Goal: Task Accomplishment & Management: Complete application form

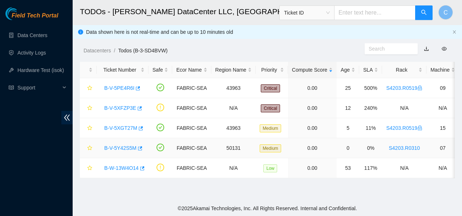
click at [111, 147] on link "B-V-5Y42S5M" at bounding box center [120, 148] width 32 height 6
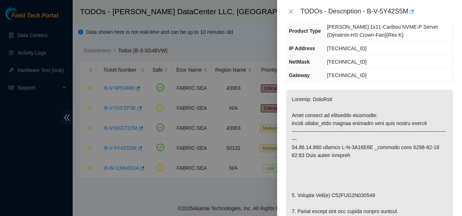
scroll to position [98, 0]
drag, startPoint x: 373, startPoint y: 170, endPoint x: 336, endPoint y: 163, distance: 37.7
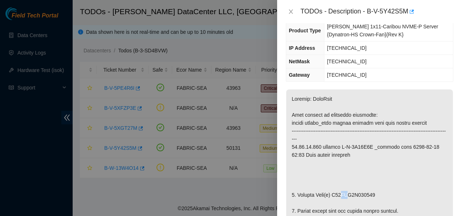
drag, startPoint x: 347, startPoint y: 170, endPoint x: 331, endPoint y: 172, distance: 15.8
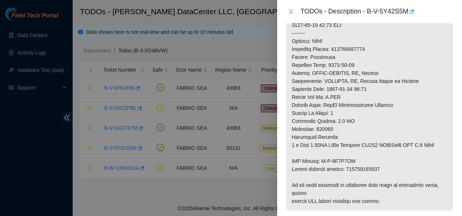
scroll to position [388, 0]
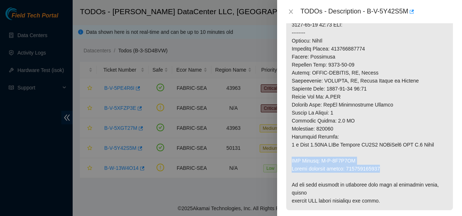
drag, startPoint x: 381, startPoint y: 152, endPoint x: 290, endPoint y: 142, distance: 91.7
click at [290, 142] on p at bounding box center [369, 5] width 167 height 410
copy p "RMA Return: B-V-5Y8H8VS Return tracking number: 394089595250"
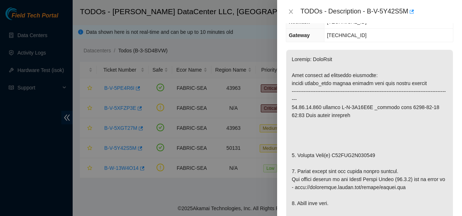
scroll to position [0, 0]
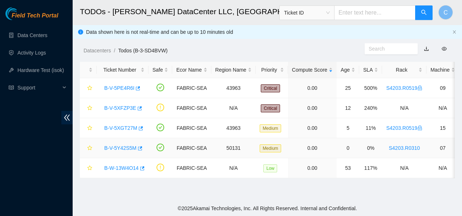
click at [111, 149] on link "B-V-5Y42S5M" at bounding box center [120, 148] width 32 height 6
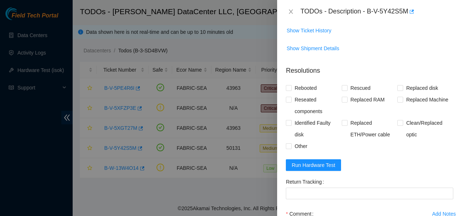
scroll to position [585, 0]
click at [329, 160] on span "Run Hardware Test" at bounding box center [314, 164] width 44 height 8
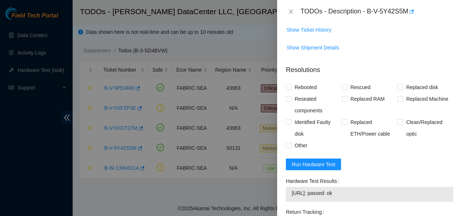
click at [347, 189] on span "23.32.14.170: passed: ok" at bounding box center [370, 193] width 156 height 8
drag, startPoint x: 291, startPoint y: 176, endPoint x: 350, endPoint y: 178, distance: 58.5
click at [350, 188] on td "23.32.14.170: passed: ok" at bounding box center [369, 193] width 156 height 11
copy span "23.32.14.170: passed: ok"
click at [290, 84] on input "Rebooted" at bounding box center [288, 86] width 5 height 5
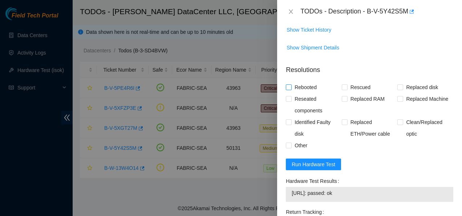
checkbox input "true"
click at [342, 84] on input "Rescued" at bounding box center [344, 86] width 5 height 5
checkbox input "true"
click at [398, 84] on input "Replaced disk" at bounding box center [399, 86] width 5 height 5
checkbox input "true"
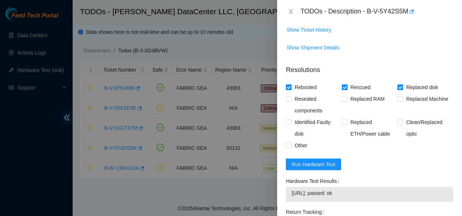
scroll to position [672, 0]
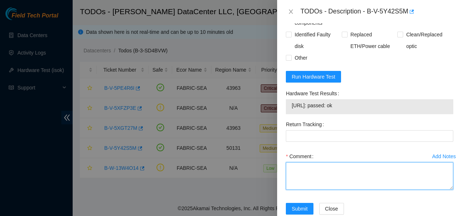
click at [306, 163] on textarea "Comment" at bounding box center [369, 176] width 167 height 28
paste textarea "Contacted NOCC to see if safe to work Replaced disk S64HNN0X345413 with S64HNT0…"
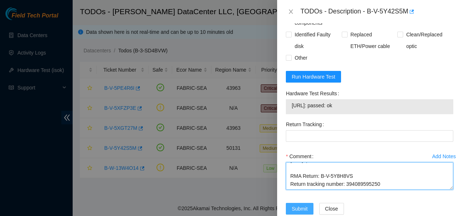
type textarea "Contacted NOCC to see if safe to work Replaced disk S64HNN0X345413 with S64HNT0…"
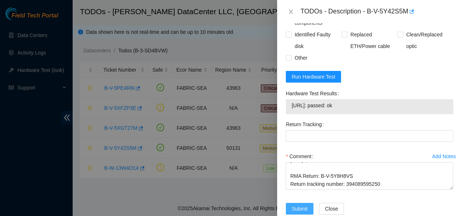
click at [295, 204] on span "Submit" at bounding box center [300, 208] width 16 height 8
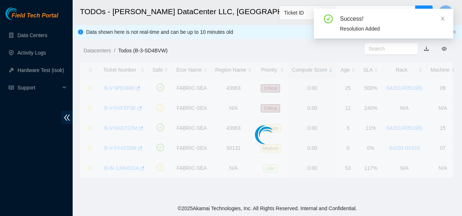
scroll to position [237, 0]
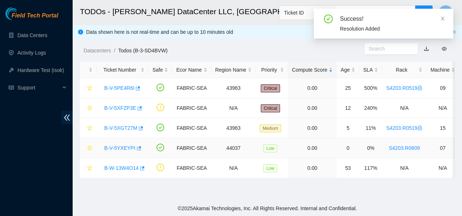
click at [125, 145] on link "B-V-5YXEYPI" at bounding box center [119, 148] width 31 height 6
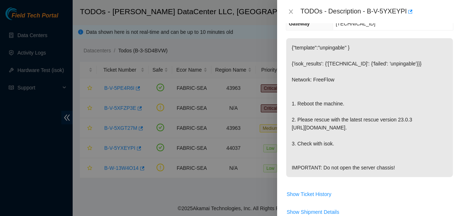
scroll to position [92, 0]
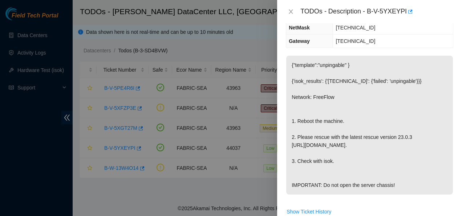
click at [369, 12] on div "TODOs - Description - B-V-5YXEYPI" at bounding box center [376, 12] width 153 height 12
click at [374, 13] on div "TODOs - Description - B-V-5YXEYPI" at bounding box center [376, 12] width 153 height 12
click at [405, 16] on body "Field Tech Portal Data Centers Activity Logs Hardware Test (isok) Support TODOs…" at bounding box center [231, 108] width 462 height 216
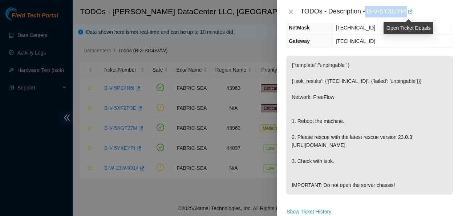
copy div "B-V-5YXEYPI"
click at [290, 12] on icon "close" at bounding box center [291, 11] width 4 height 4
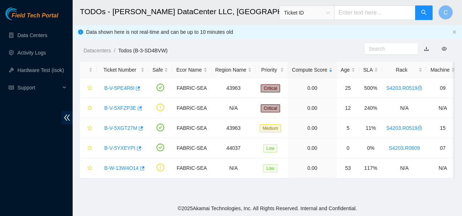
scroll to position [116, 0]
